Goal: Navigation & Orientation: Find specific page/section

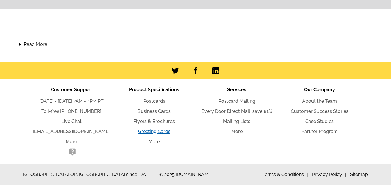
scroll to position [648, 0]
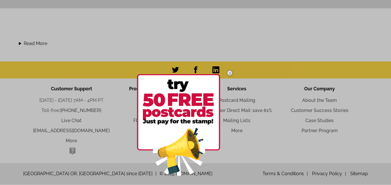
click at [242, 109] on div at bounding box center [195, 92] width 391 height 185
click at [230, 69] on img at bounding box center [229, 73] width 17 height 17
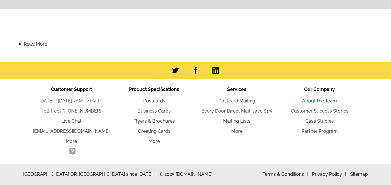
click at [316, 100] on link "About the Team" at bounding box center [319, 100] width 35 height 5
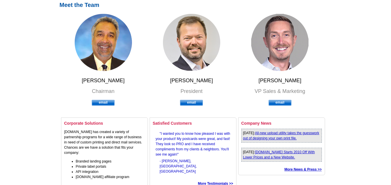
scroll to position [158, 0]
